Goal: Transaction & Acquisition: Purchase product/service

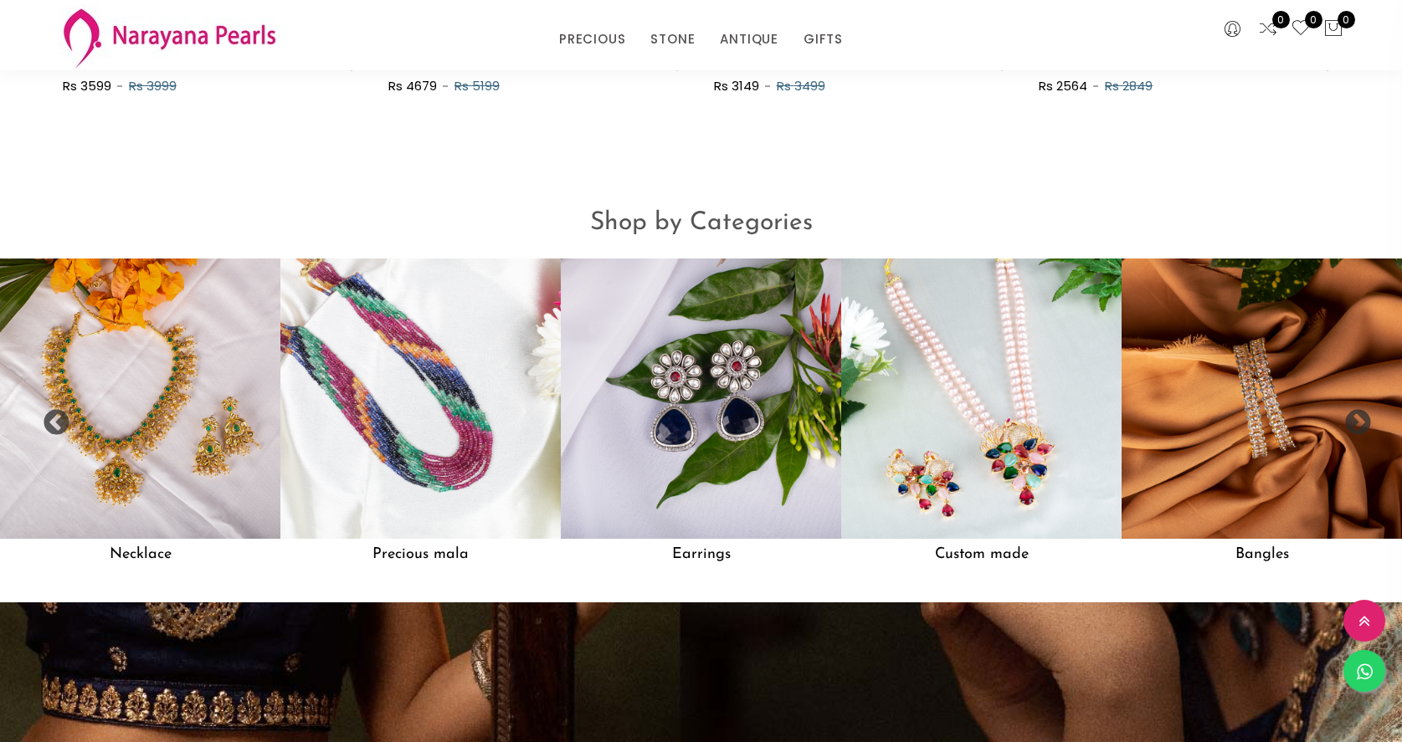
scroll to position [1374, 0]
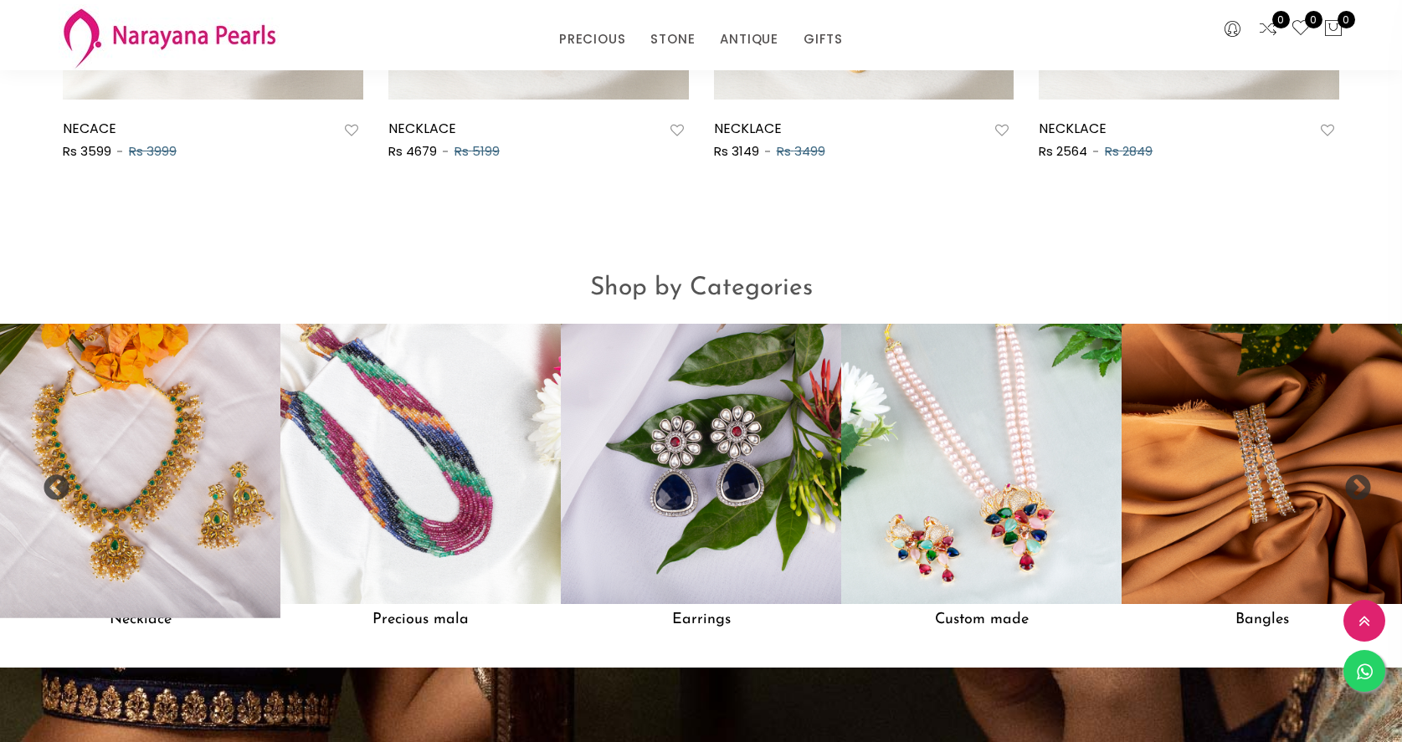
click at [169, 454] on img at bounding box center [140, 464] width 309 height 309
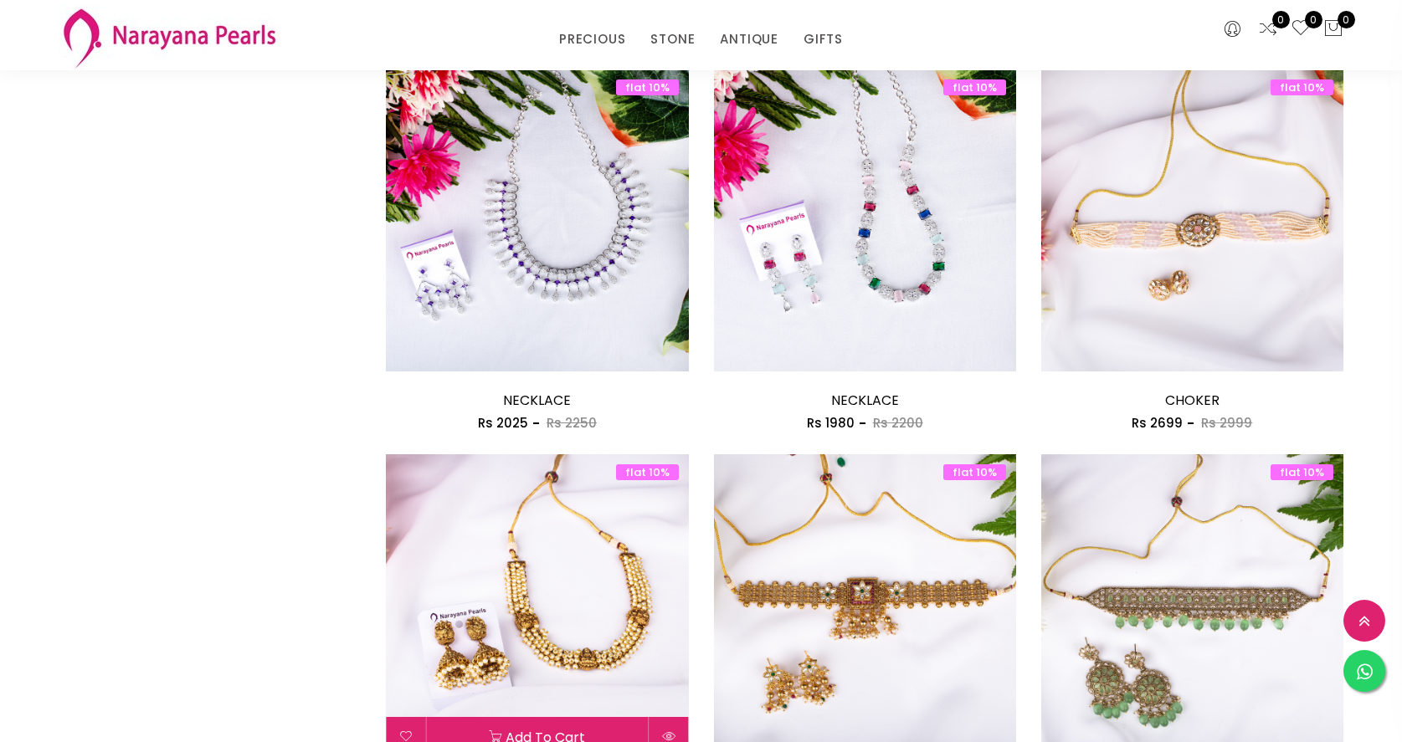
scroll to position [1497, 0]
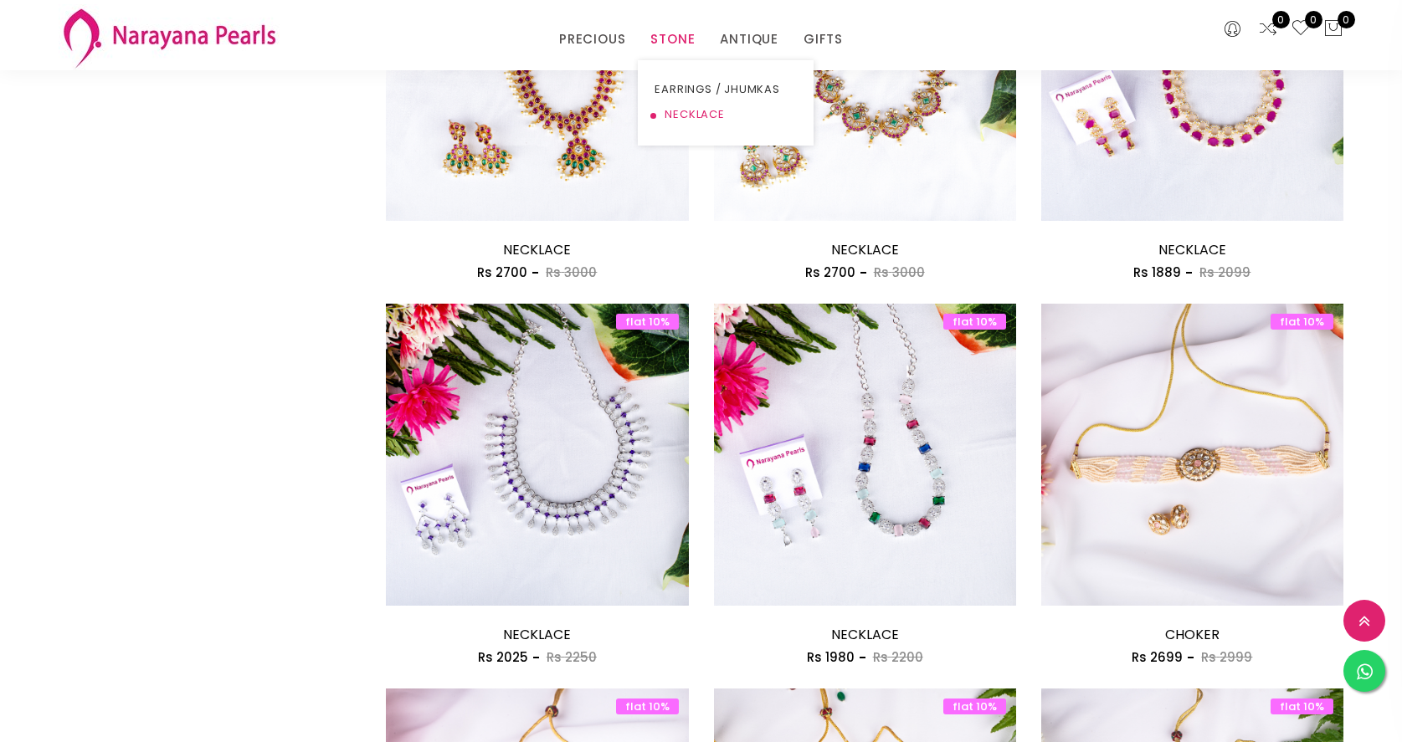
click at [682, 109] on link "NECKLACE" at bounding box center [726, 114] width 142 height 25
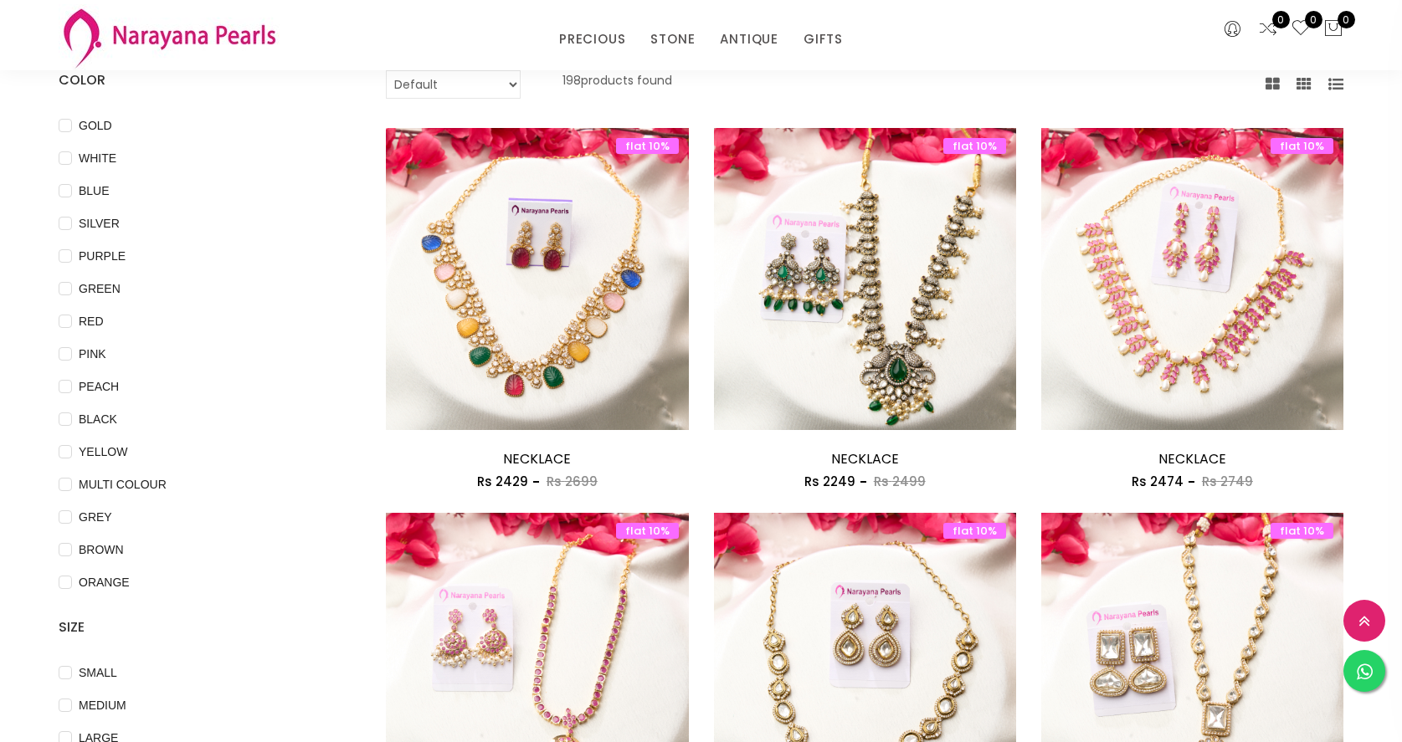
scroll to position [158, 0]
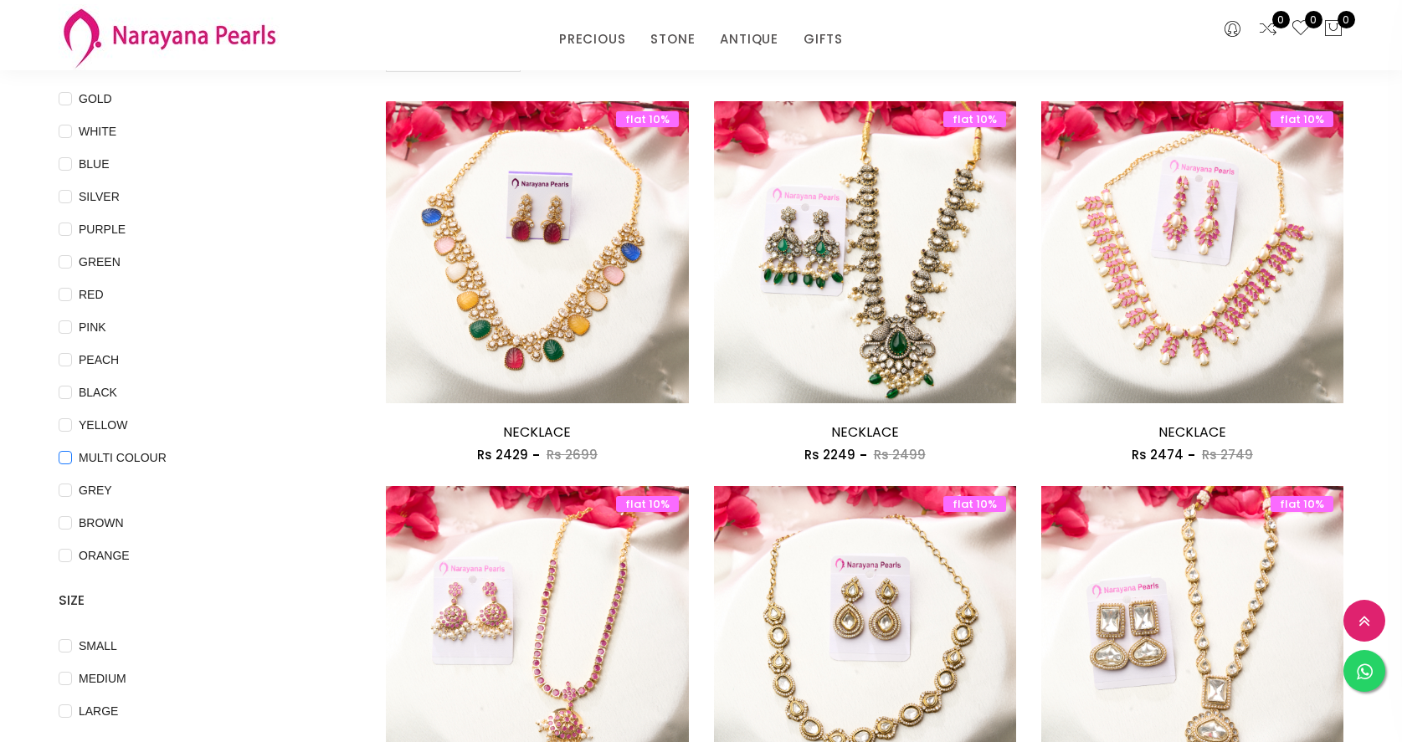
click at [100, 454] on span "MULTI COLOUR" at bounding box center [122, 458] width 101 height 18
click at [72, 454] on COLOUR "MULTI COLOUR" at bounding box center [65, 470] width 13 height 38
checkbox COLOUR "true"
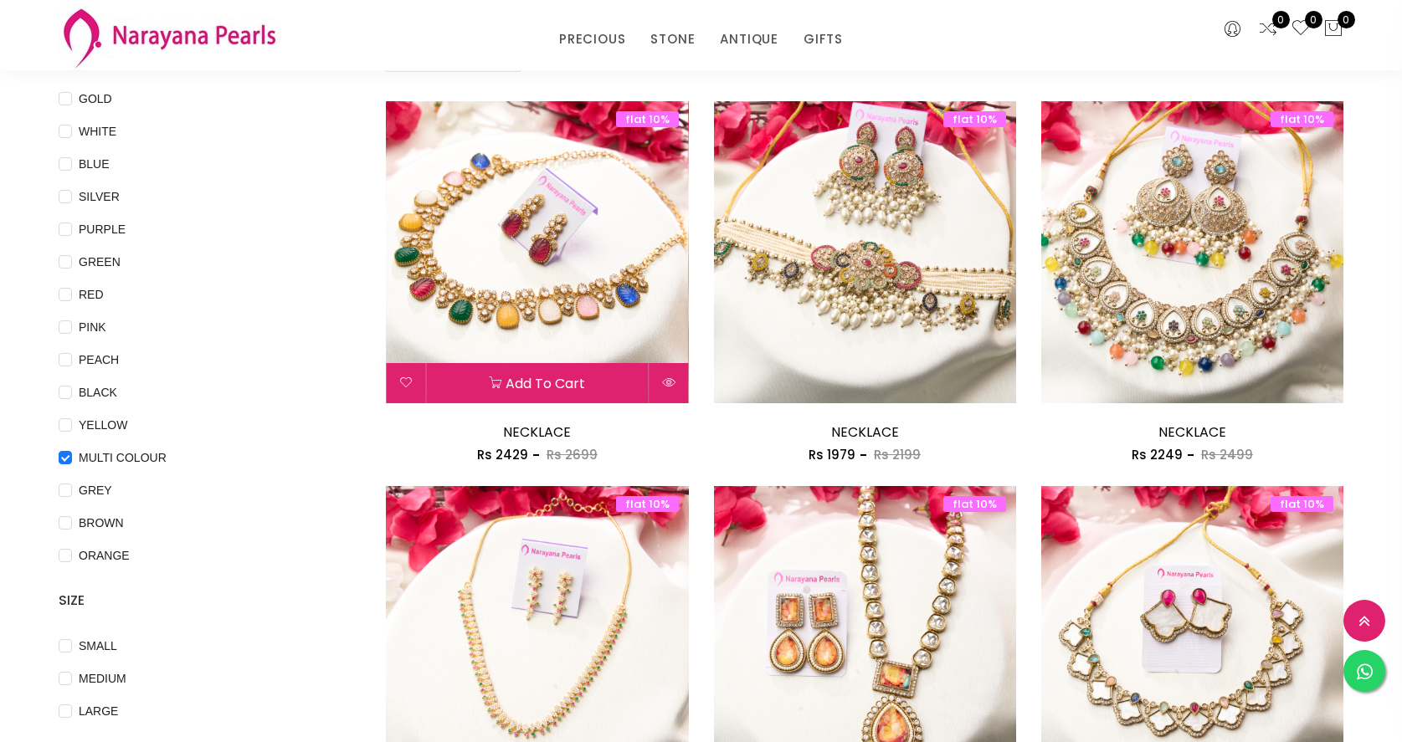
click at [510, 275] on img at bounding box center [537, 252] width 302 height 302
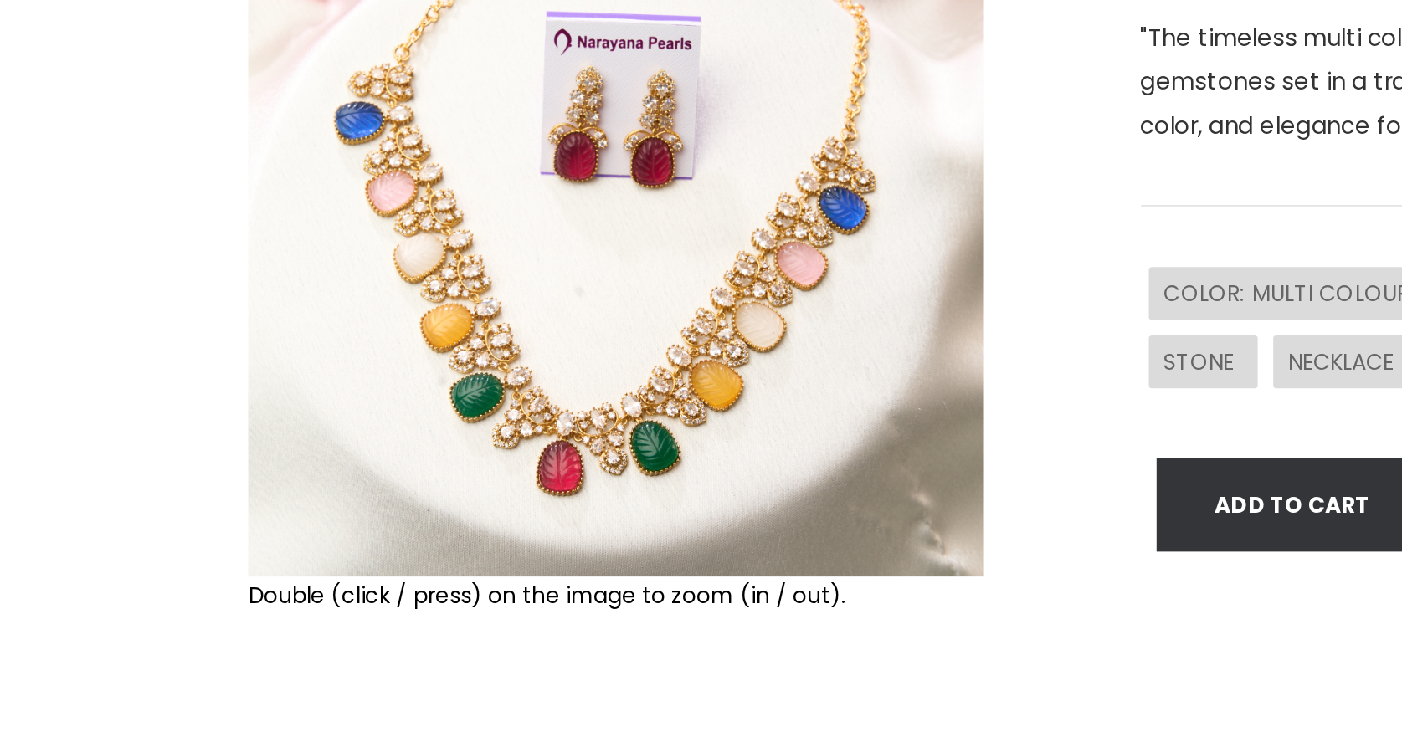
scroll to position [54, 0]
